Goal: Task Accomplishment & Management: Manage account settings

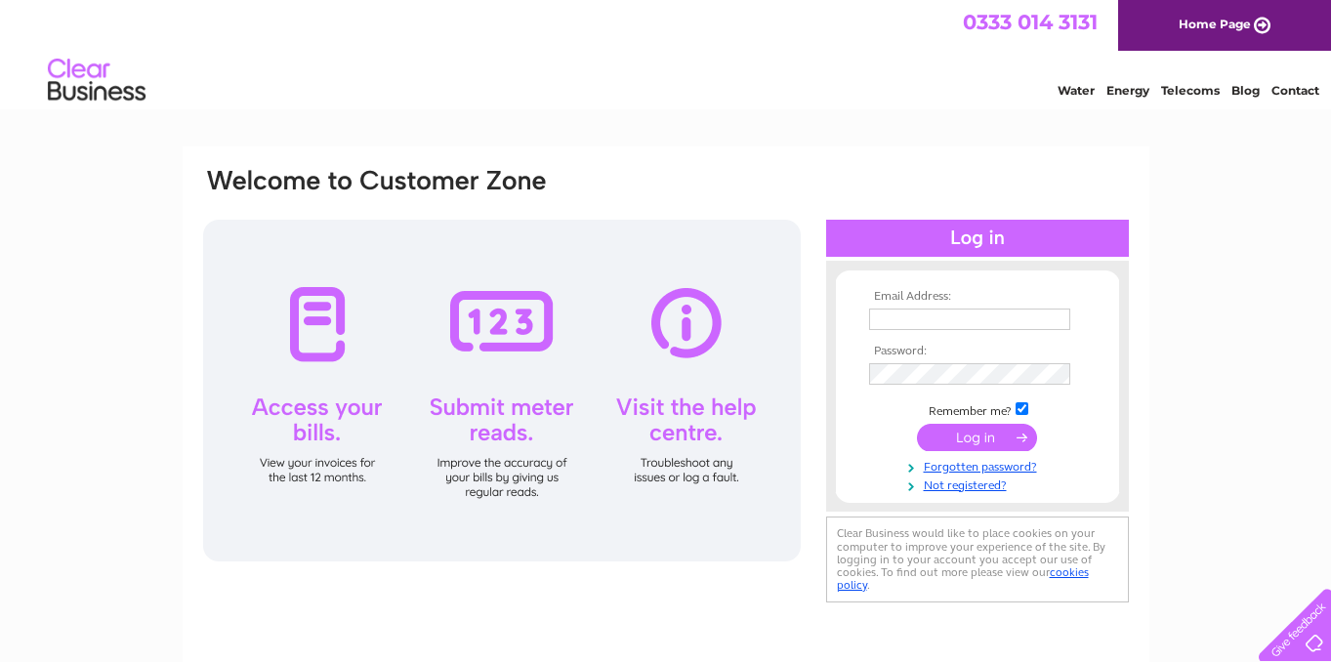
click at [912, 326] on input "text" at bounding box center [969, 319] width 201 height 21
type input "[EMAIL_ADDRESS][DOMAIN_NAME]"
click at [917, 426] on input "submit" at bounding box center [977, 439] width 120 height 27
click at [971, 443] on input "submit" at bounding box center [977, 439] width 120 height 27
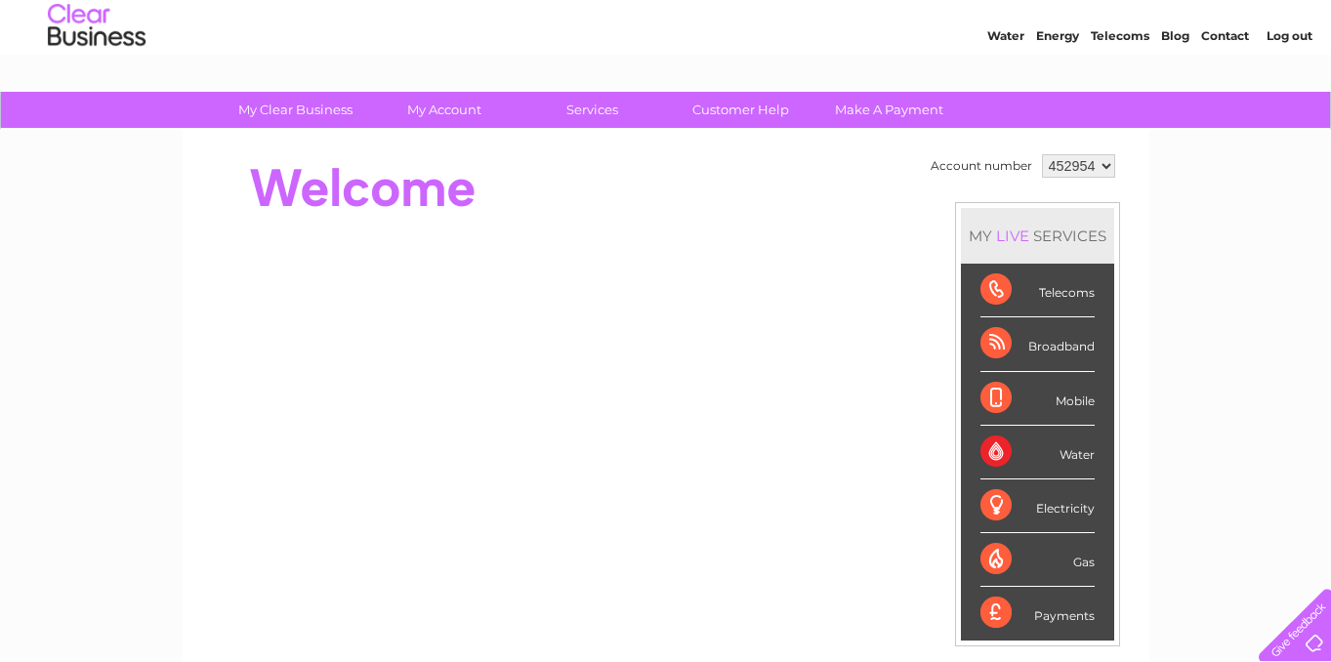
scroll to position [56, 0]
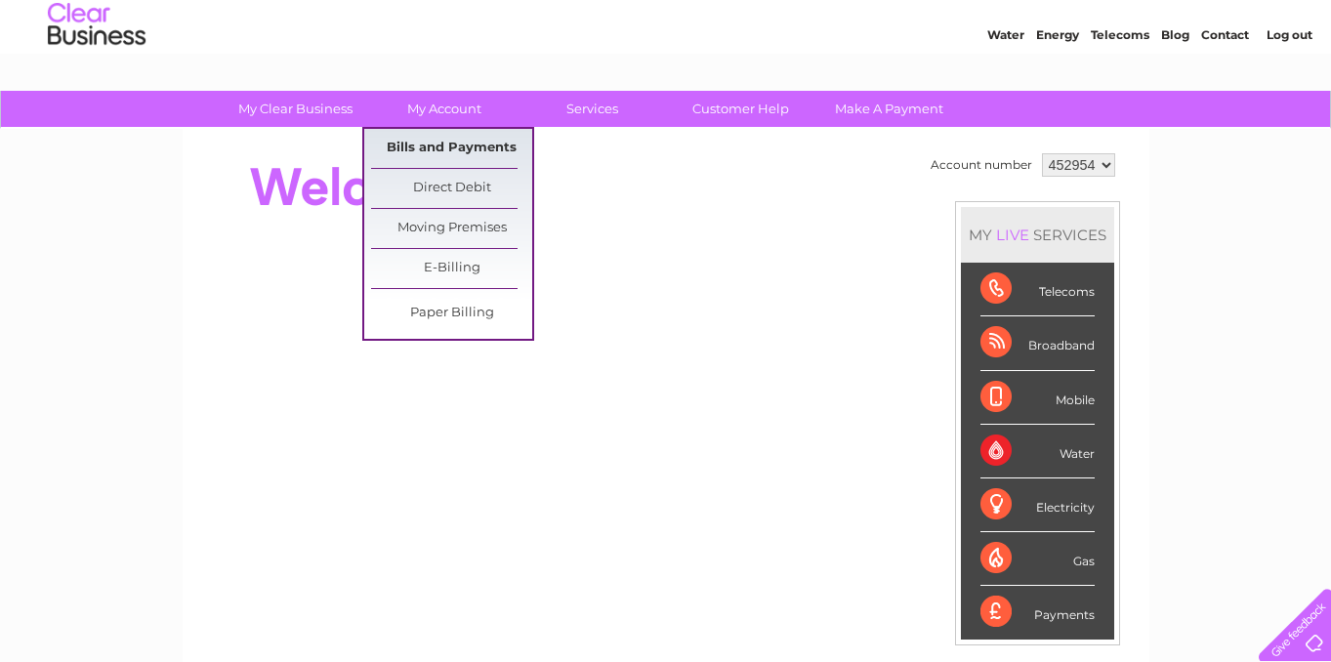
click at [424, 141] on link "Bills and Payments" at bounding box center [451, 148] width 161 height 39
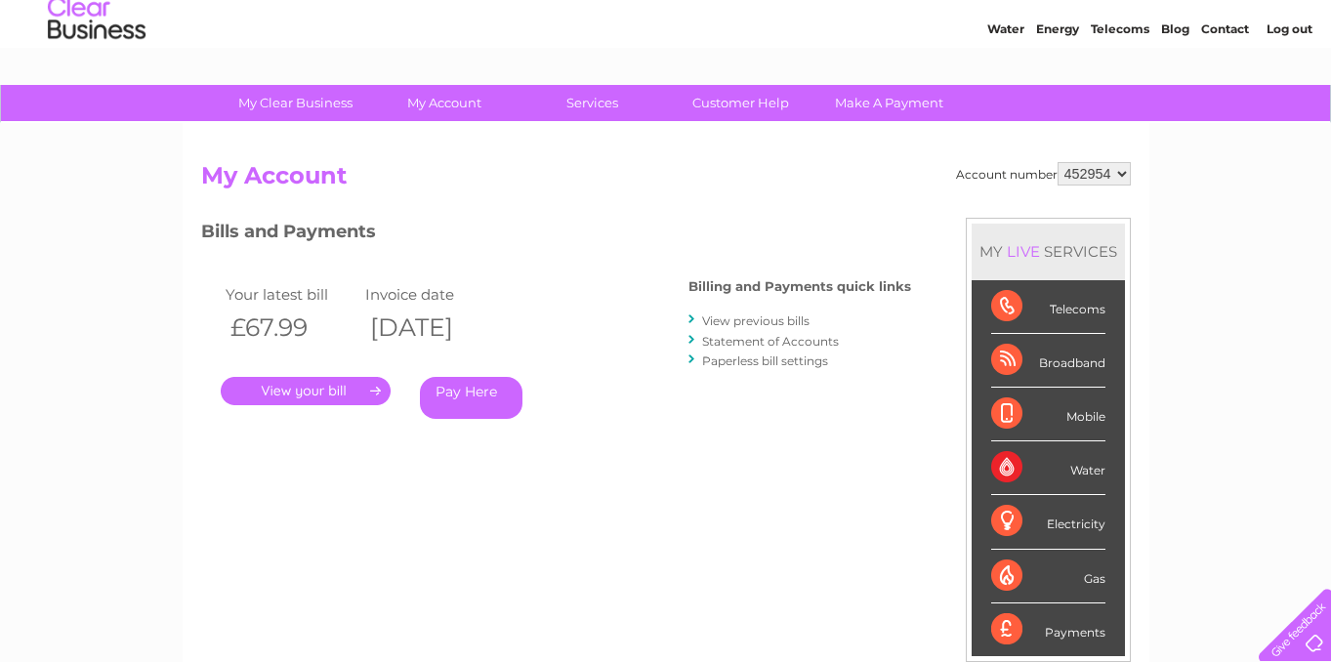
scroll to position [66, 0]
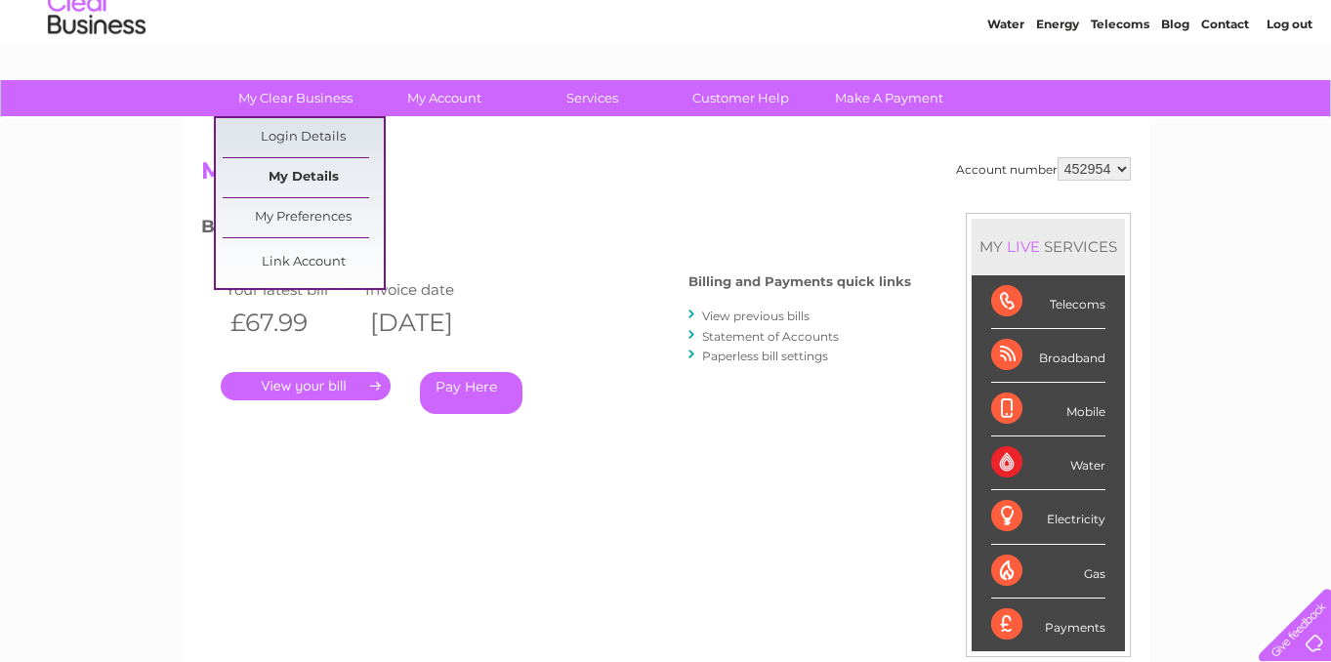
click at [310, 167] on link "My Details" at bounding box center [303, 177] width 161 height 39
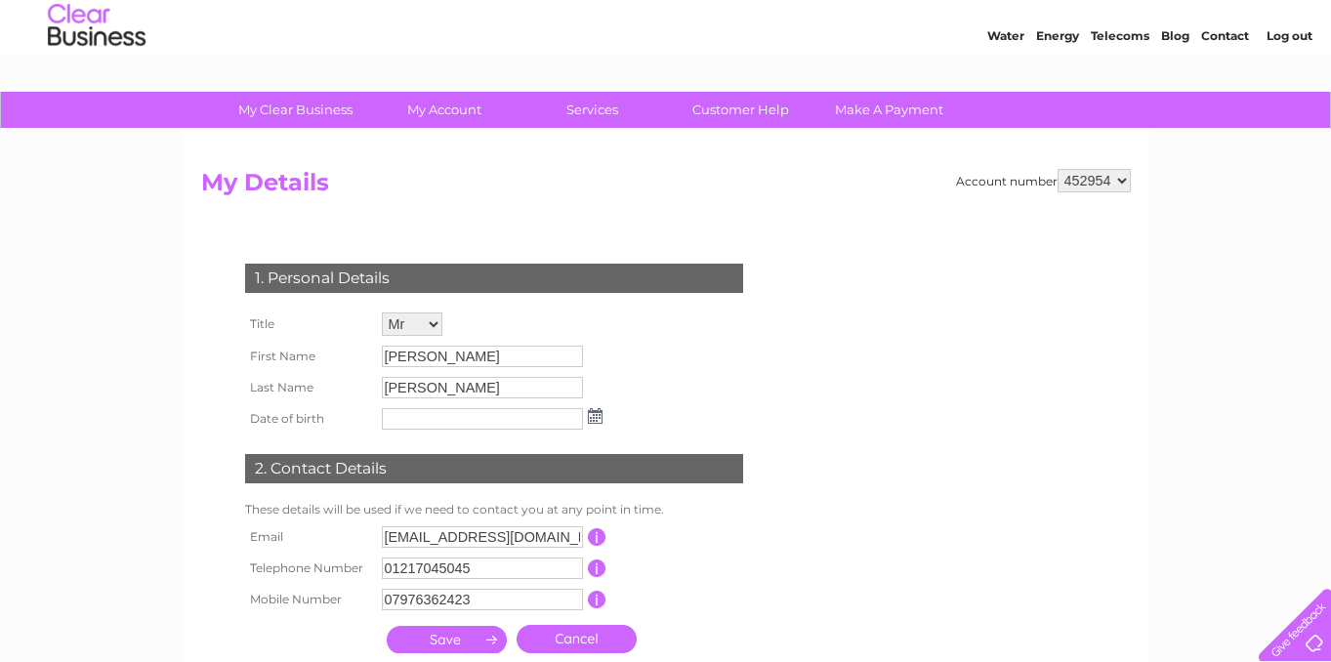
scroll to position [53, 0]
